Goal: Task Accomplishment & Management: Use online tool/utility

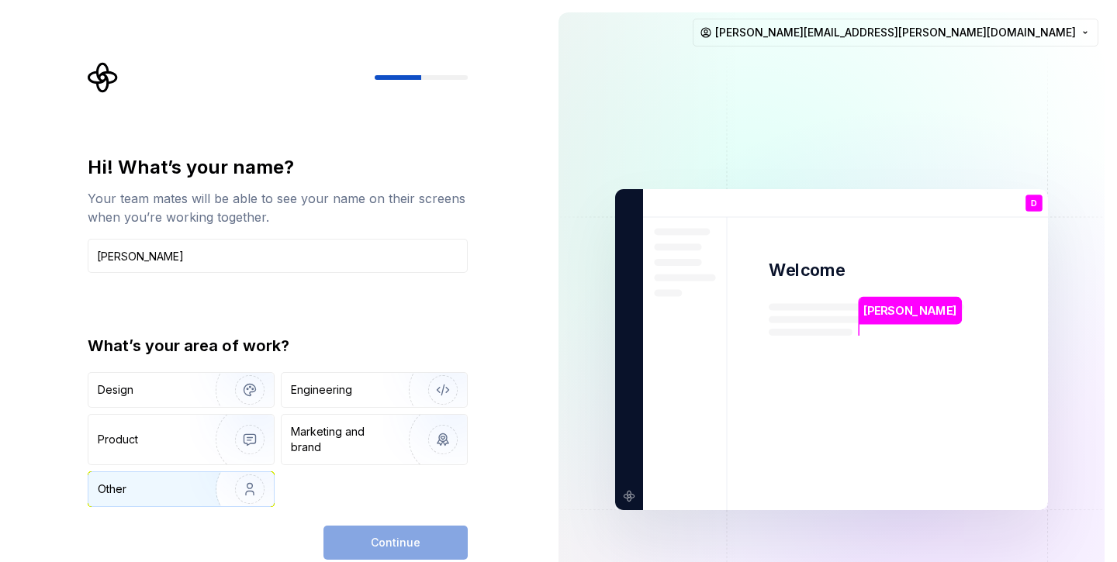
type input "[PERSON_NAME]"
click at [194, 501] on img "button" at bounding box center [239, 489] width 99 height 104
click at [383, 537] on span "Continue" at bounding box center [396, 543] width 50 height 16
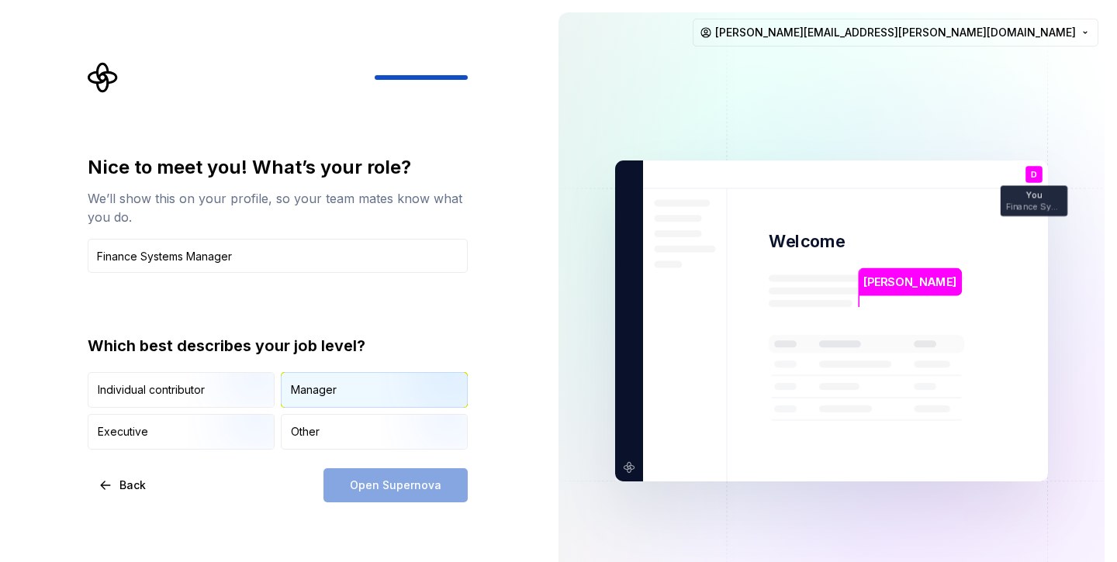
type input "Finance Systems Manager"
click at [330, 385] on div "Manager" at bounding box center [314, 390] width 46 height 16
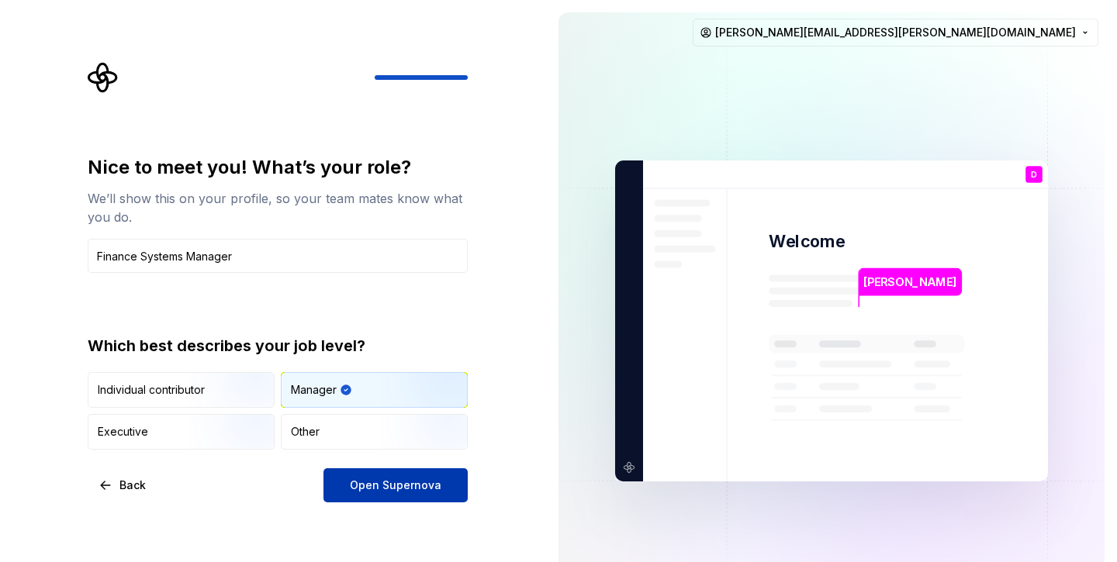
click at [402, 494] on button "Open Supernova" at bounding box center [395, 485] width 144 height 34
